Goal: Check status

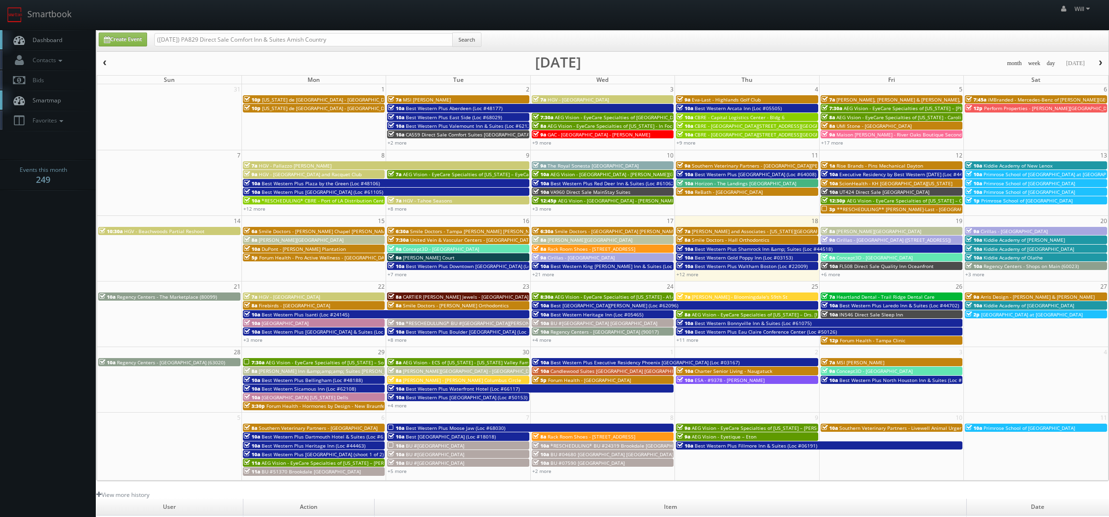
drag, startPoint x: 190, startPoint y: 37, endPoint x: 128, endPoint y: 32, distance: 62.5
click at [128, 32] on div "Create Event (08-19-25) PA829 Direct Sale Comfort Inn & Suites Amish Country Se…" at bounding box center [603, 41] width 1012 height 21
type input "PA829 Direct Sale Comfort Inn & Suites Amish Country"
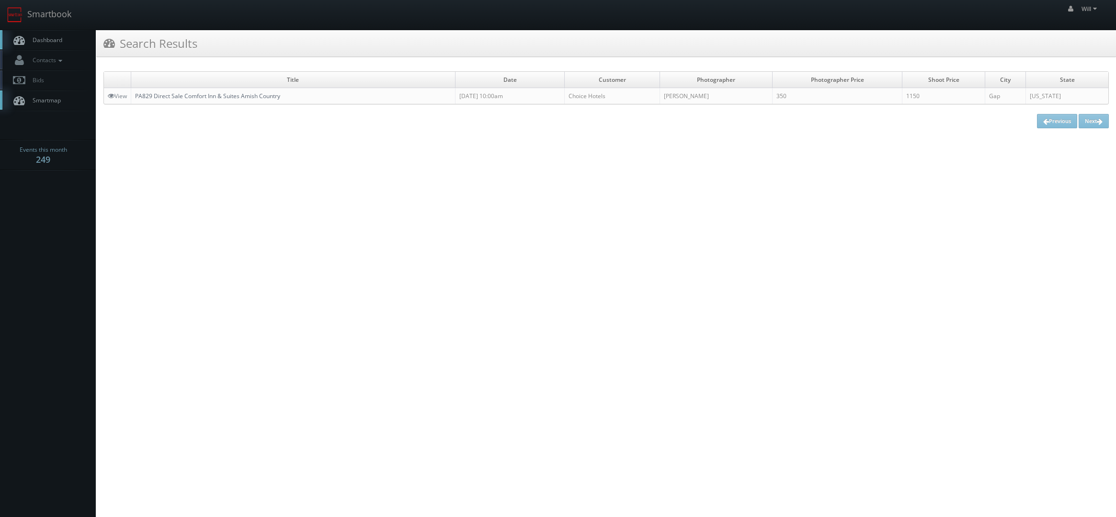
click at [230, 94] on link "PA829 Direct Sale Comfort Inn & Suites Amish Country" at bounding box center [207, 96] width 145 height 8
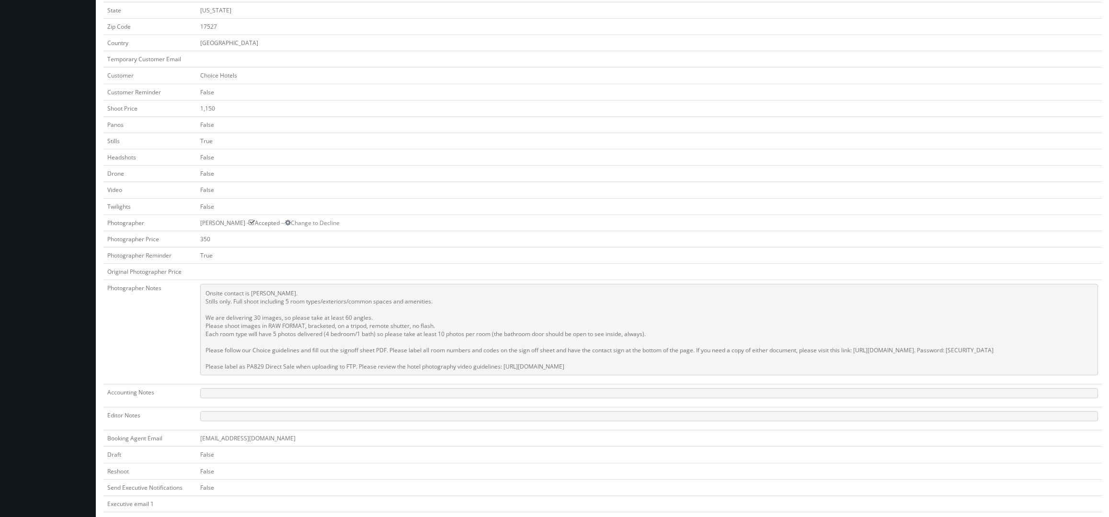
scroll to position [240, 0]
